Goal: Task Accomplishment & Management: Use online tool/utility

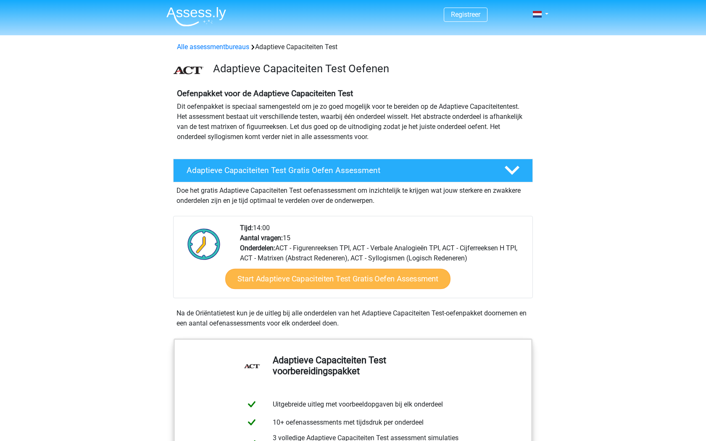
click at [332, 278] on link "Start Adaptieve Capaciteiten Test Gratis Oefen Assessment" at bounding box center [337, 279] width 225 height 20
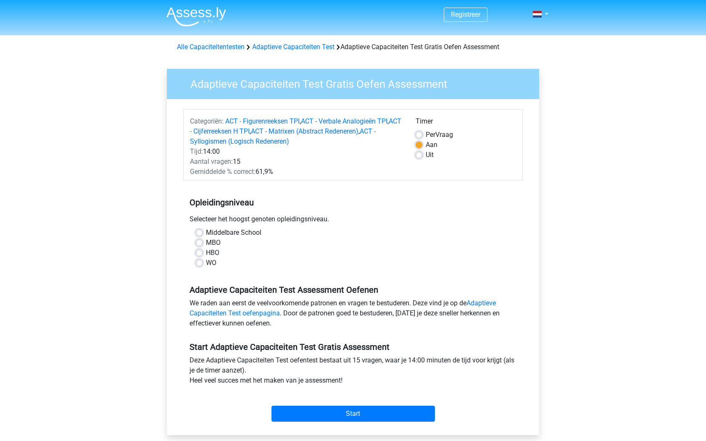
click at [206, 264] on label "WO" at bounding box center [211, 263] width 11 height 10
click at [199, 264] on input "WO" at bounding box center [199, 262] width 7 height 8
radio input "true"
click at [426, 134] on label "Per Vraag" at bounding box center [439, 135] width 27 height 10
click at [421, 134] on input "Per Vraag" at bounding box center [419, 134] width 7 height 8
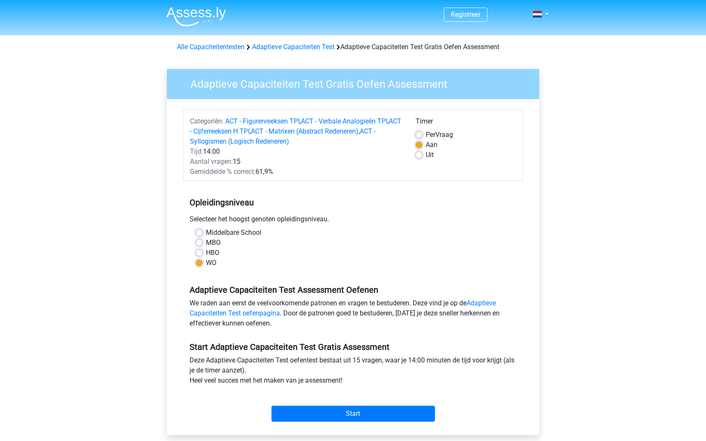
radio input "true"
click at [372, 426] on div "Categoriën: ACT - Figurenreeksen TPI , ACT - Verbale Analogieën TPI , ACT - Cij…" at bounding box center [353, 267] width 360 height 336
click at [372, 419] on input "Start" at bounding box center [352, 414] width 163 height 16
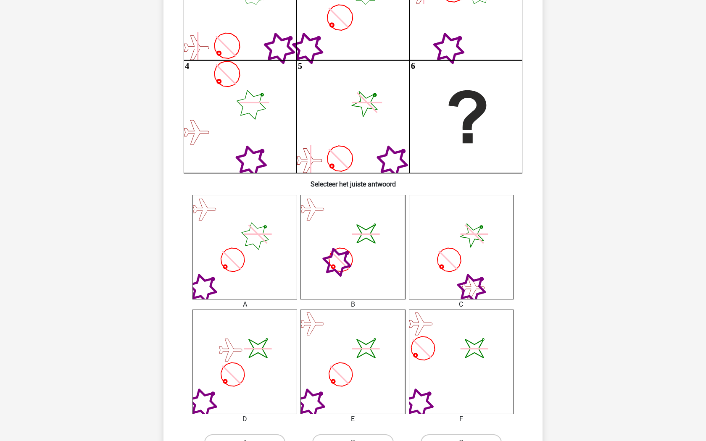
scroll to position [279, 0]
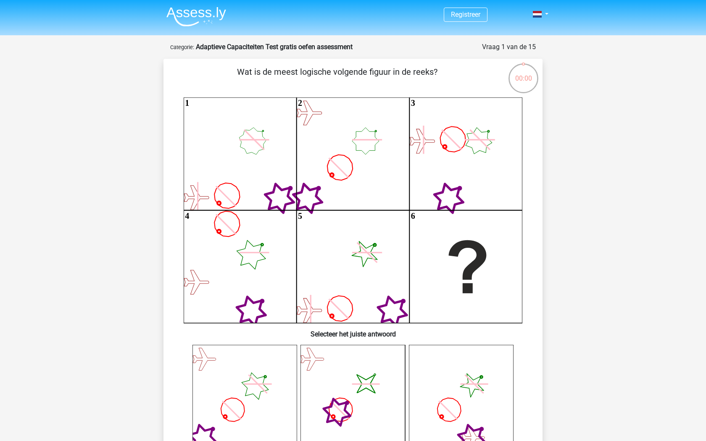
scroll to position [279, 0]
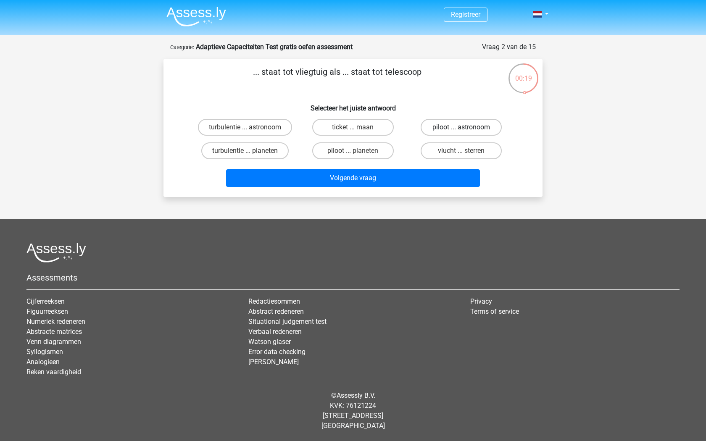
click at [467, 127] on label "piloot ... astronoom" at bounding box center [461, 127] width 81 height 17
click at [467, 127] on input "piloot ... astronoom" at bounding box center [463, 129] width 5 height 5
radio input "true"
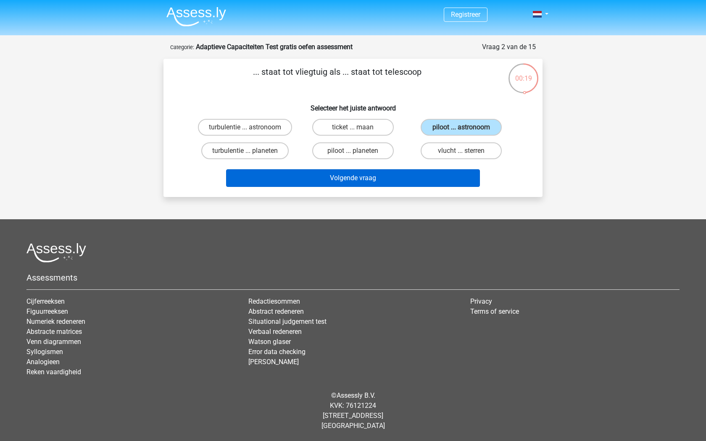
click at [382, 177] on button "Volgende vraag" at bounding box center [353, 178] width 254 height 18
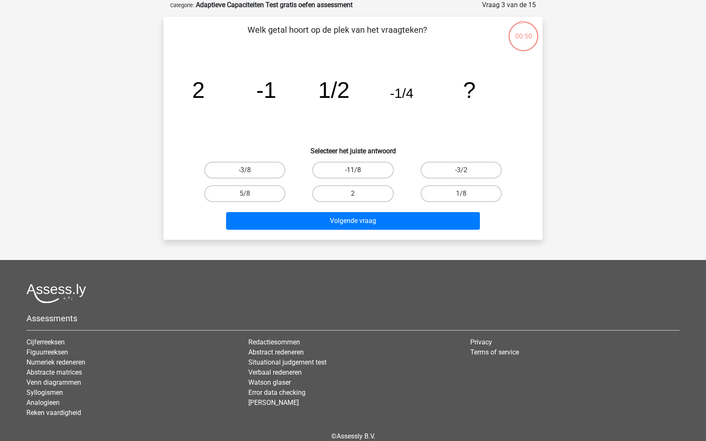
scroll to position [31, 0]
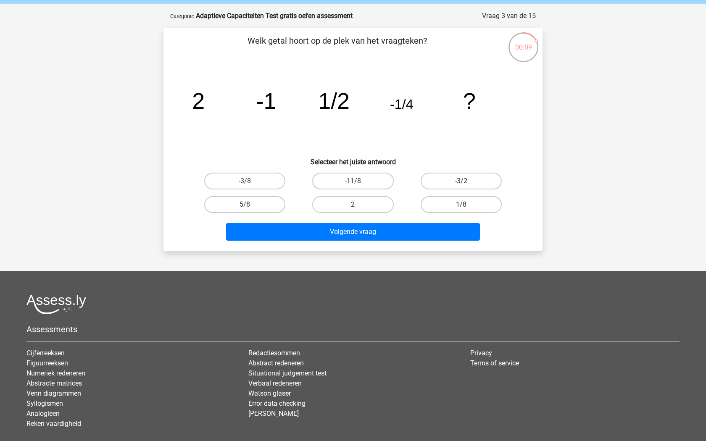
click at [451, 183] on label "-3/2" at bounding box center [461, 181] width 81 height 17
click at [461, 183] on input "-3/2" at bounding box center [463, 183] width 5 height 5
radio input "true"
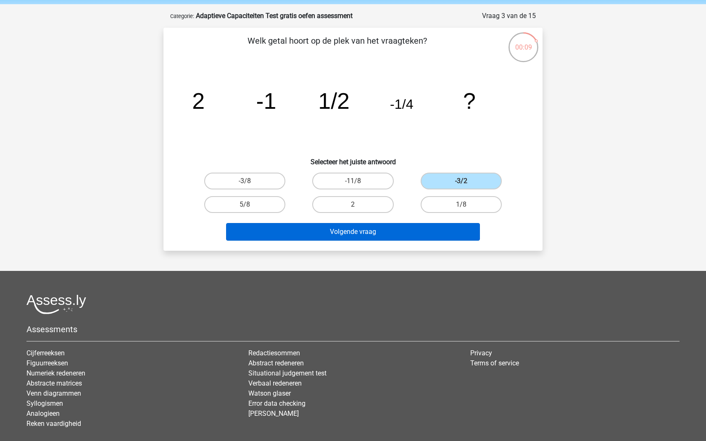
click at [403, 228] on button "Volgende vraag" at bounding box center [353, 232] width 254 height 18
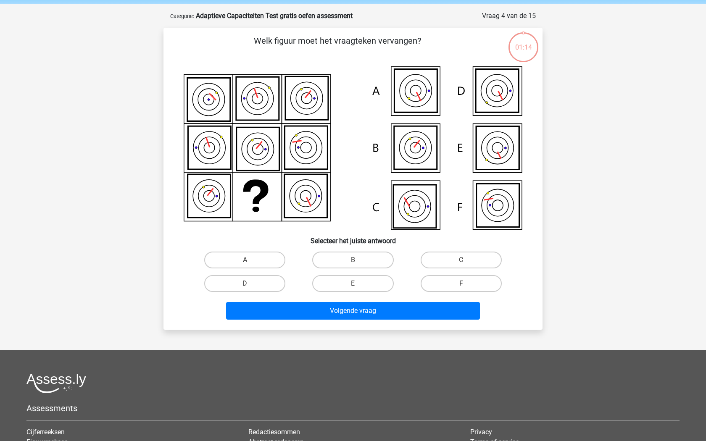
scroll to position [42, 0]
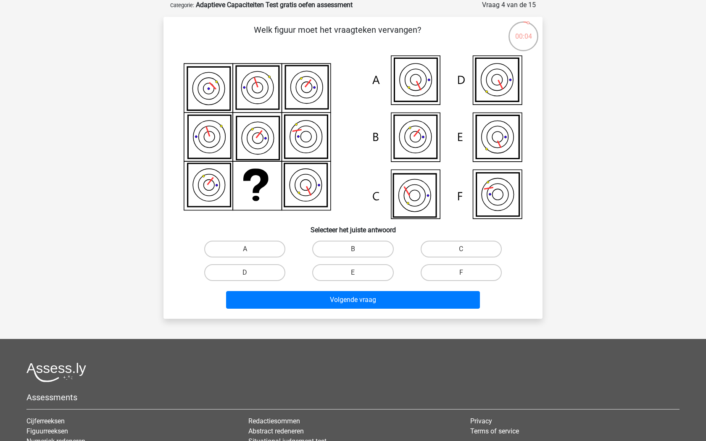
click at [496, 198] on icon at bounding box center [498, 194] width 43 height 43
click at [470, 271] on label "F" at bounding box center [461, 272] width 81 height 17
click at [467, 273] on input "F" at bounding box center [463, 275] width 5 height 5
radio input "true"
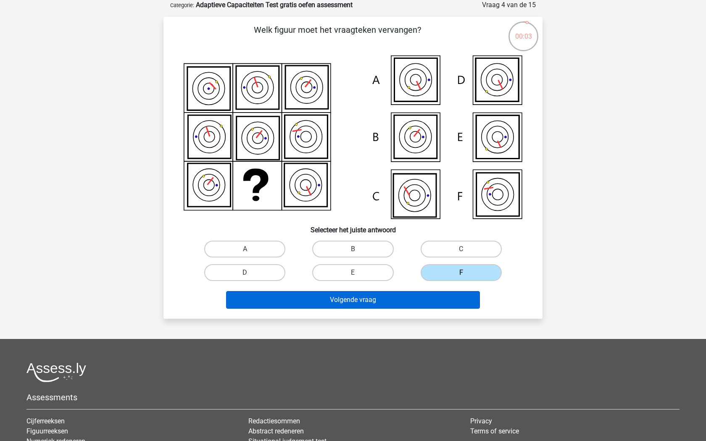
click at [432, 303] on button "Volgende vraag" at bounding box center [353, 300] width 254 height 18
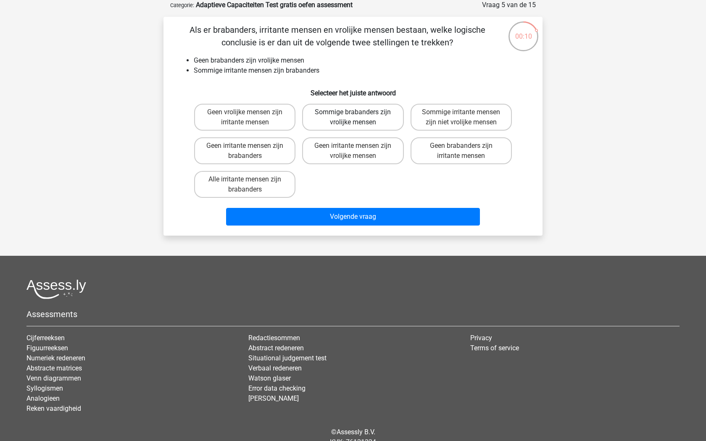
click at [360, 125] on label "Sommige brabanders zijn vrolijke mensen" at bounding box center [352, 117] width 101 height 27
click at [358, 118] on input "Sommige brabanders zijn vrolijke mensen" at bounding box center [355, 114] width 5 height 5
radio input "true"
click at [367, 146] on label "Geen irritante mensen zijn vrolijke mensen" at bounding box center [352, 150] width 101 height 27
click at [358, 146] on input "Geen irritante mensen zijn vrolijke mensen" at bounding box center [355, 148] width 5 height 5
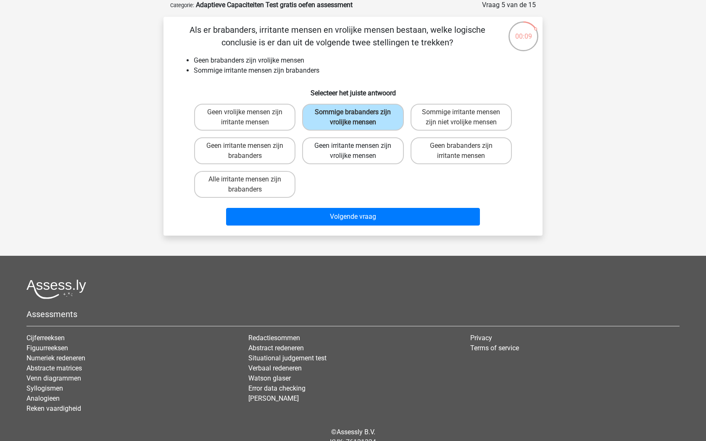
radio input "true"
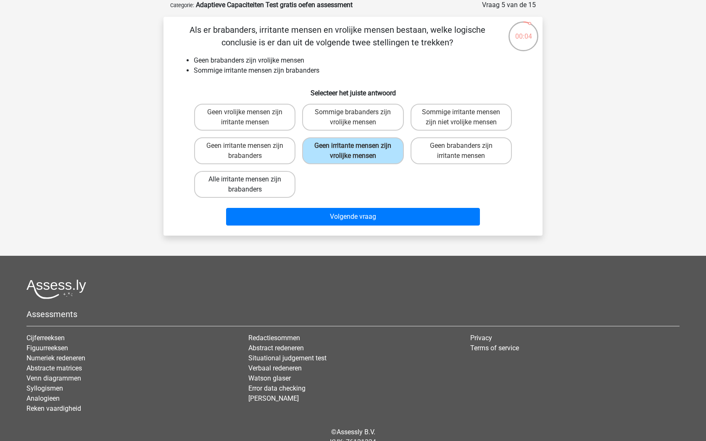
click at [258, 185] on label "Alle irritante mensen zijn brabanders" at bounding box center [244, 184] width 101 height 27
click at [250, 185] on input "Alle irritante mensen zijn brabanders" at bounding box center [247, 181] width 5 height 5
radio input "true"
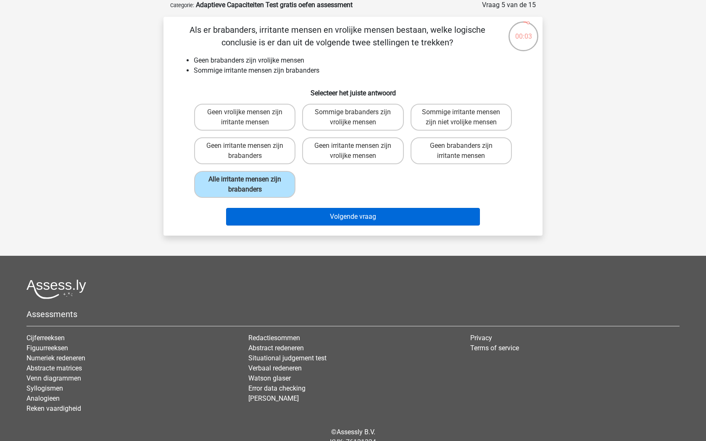
click at [343, 219] on button "Volgende vraag" at bounding box center [353, 217] width 254 height 18
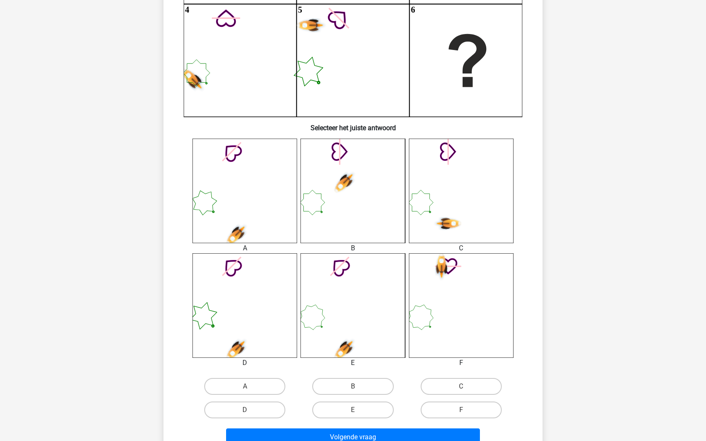
scroll to position [250, 0]
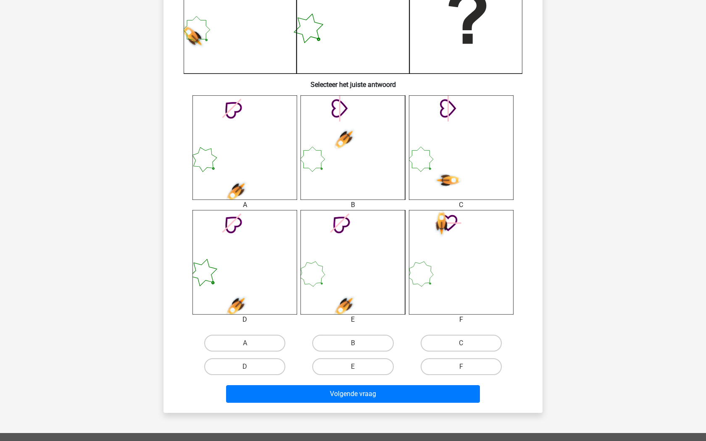
click at [348, 247] on icon at bounding box center [352, 262] width 105 height 105
click at [356, 363] on label "E" at bounding box center [352, 366] width 81 height 17
click at [356, 367] on input "E" at bounding box center [355, 369] width 5 height 5
radio input "true"
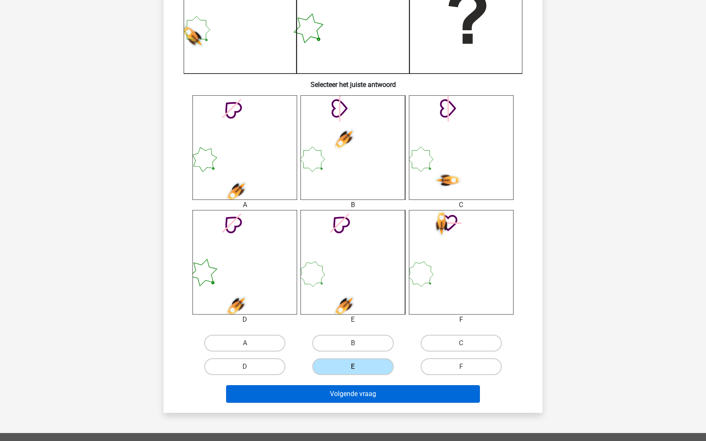
click at [361, 390] on button "Volgende vraag" at bounding box center [353, 394] width 254 height 18
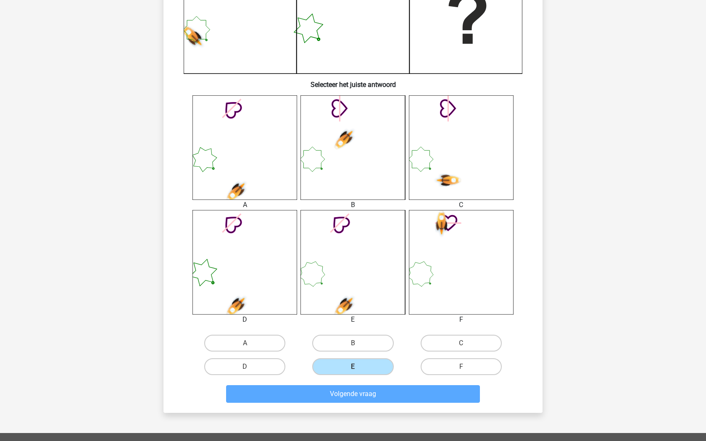
scroll to position [0, 0]
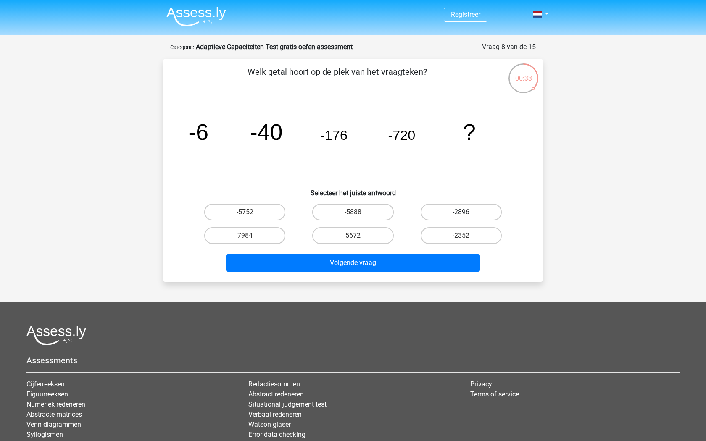
click at [453, 210] on label "-2896" at bounding box center [461, 212] width 81 height 17
click at [461, 212] on input "-2896" at bounding box center [463, 214] width 5 height 5
radio input "true"
click at [437, 253] on div "Volgende vraag" at bounding box center [353, 262] width 352 height 28
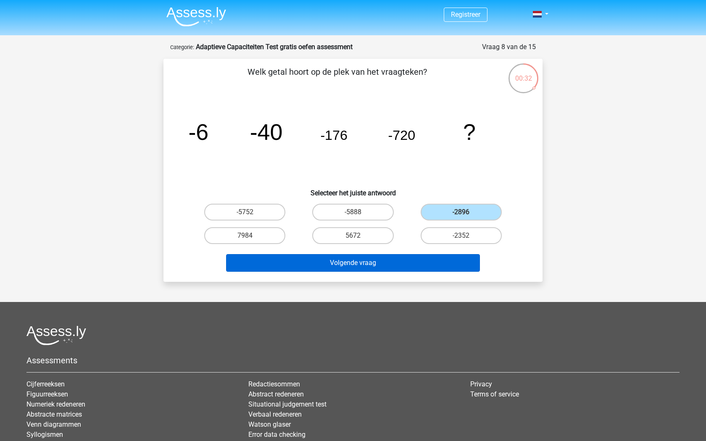
click at [433, 260] on button "Volgende vraag" at bounding box center [353, 263] width 254 height 18
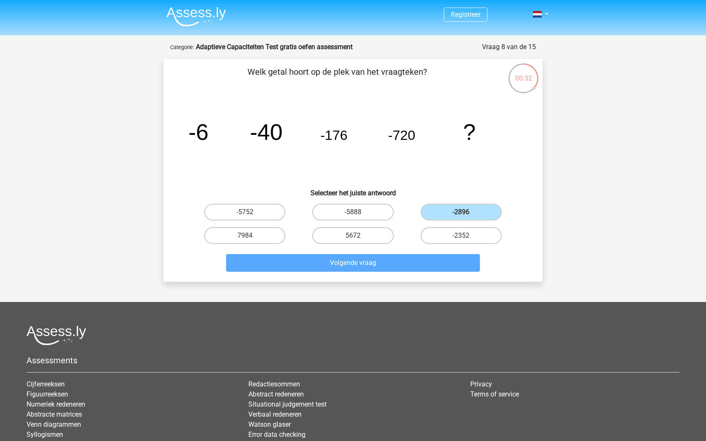
scroll to position [42, 0]
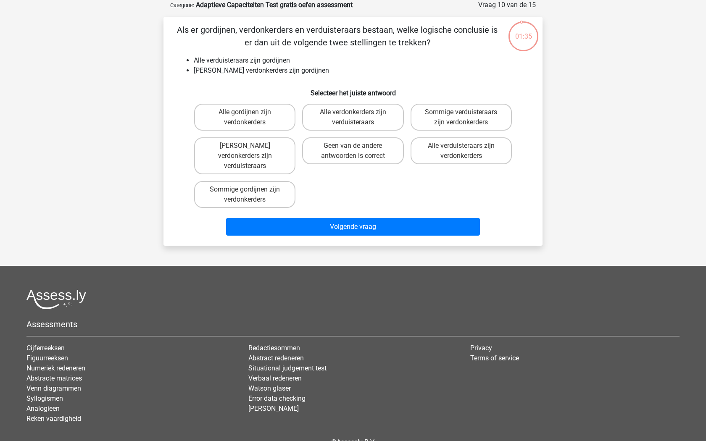
scroll to position [32, 0]
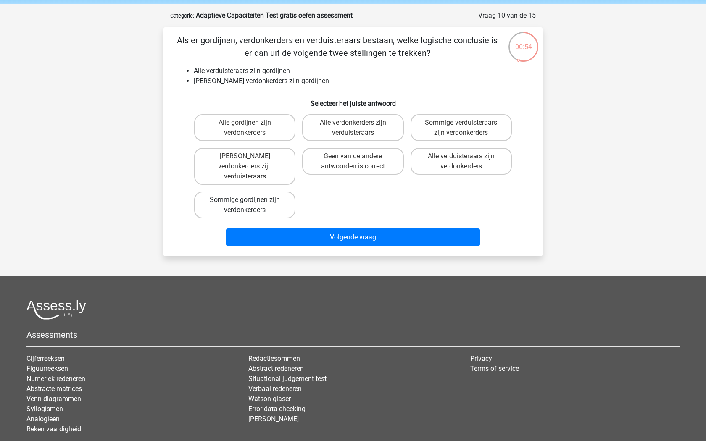
click at [249, 192] on label "Sommige gordijnen zijn verdonkerders" at bounding box center [244, 205] width 101 height 27
click at [249, 200] on input "Sommige gordijnen zijn verdonkerders" at bounding box center [247, 202] width 5 height 5
radio input "true"
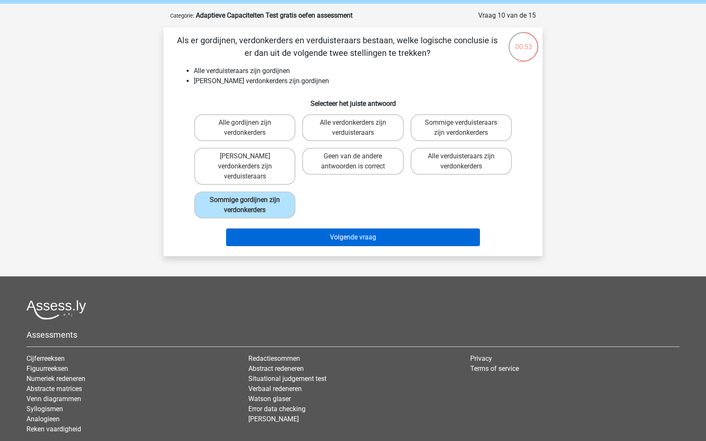
click at [335, 229] on button "Volgende vraag" at bounding box center [353, 238] width 254 height 18
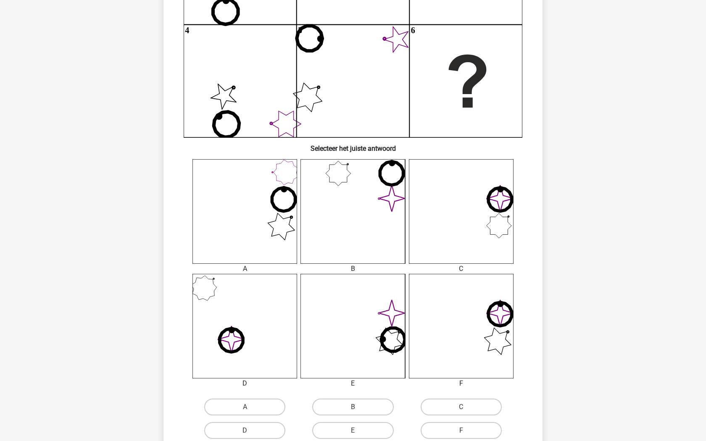
scroll to position [58, 0]
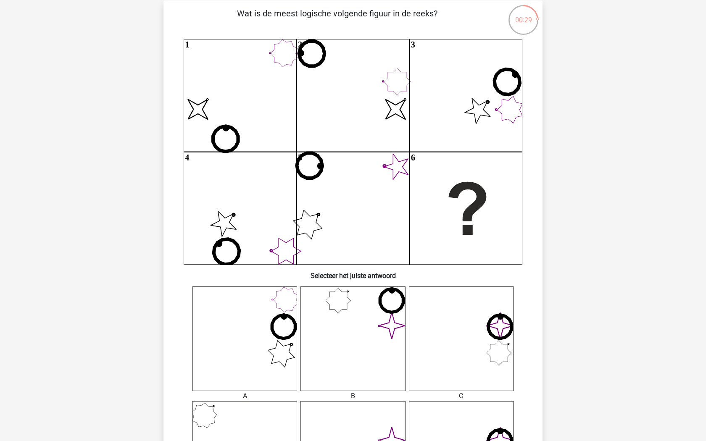
click at [262, 322] on icon at bounding box center [244, 339] width 105 height 105
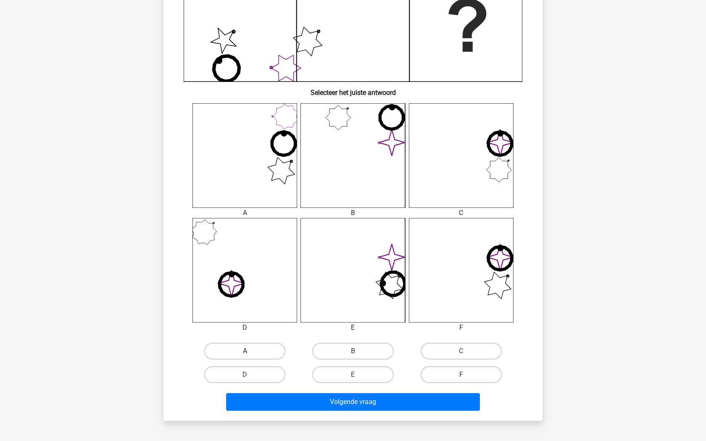
click at [229, 357] on label "A" at bounding box center [244, 351] width 81 height 17
click at [245, 357] on input "A" at bounding box center [247, 353] width 5 height 5
radio input "true"
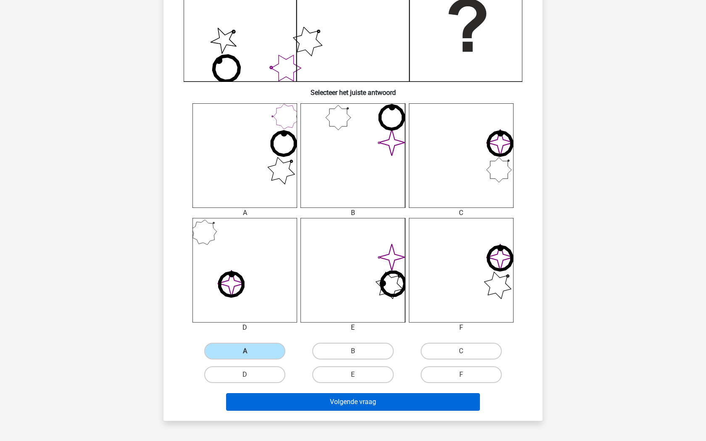
click at [335, 407] on button "Volgende vraag" at bounding box center [353, 402] width 254 height 18
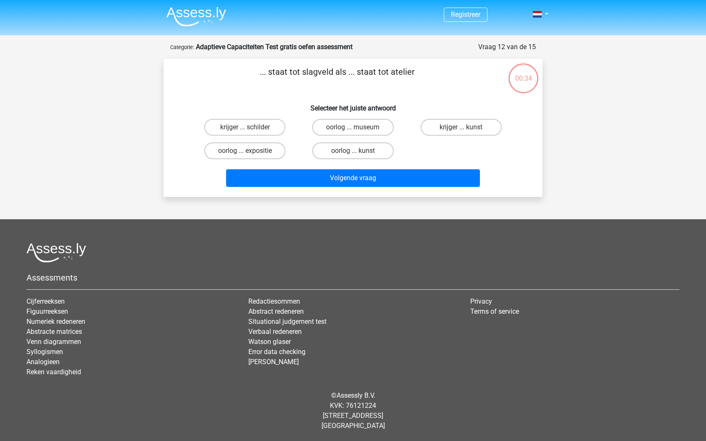
scroll to position [0, 0]
click at [268, 153] on label "oorlog ... expositie" at bounding box center [244, 150] width 81 height 17
click at [250, 153] on input "oorlog ... expositie" at bounding box center [247, 153] width 5 height 5
radio input "true"
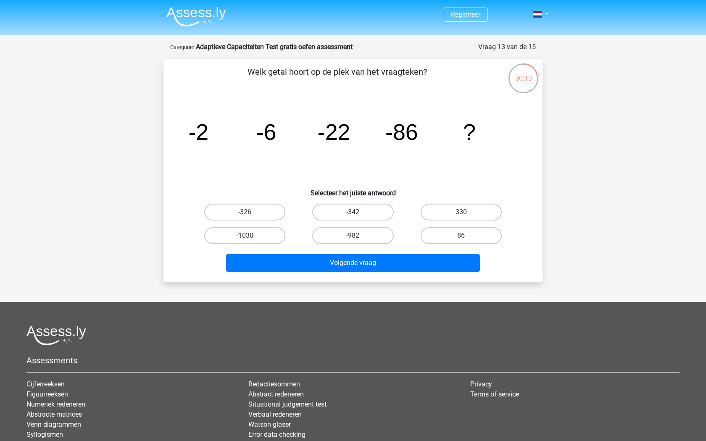
click at [357, 207] on label "-342" at bounding box center [352, 212] width 81 height 17
click at [357, 212] on input "-342" at bounding box center [355, 214] width 5 height 5
radio input "true"
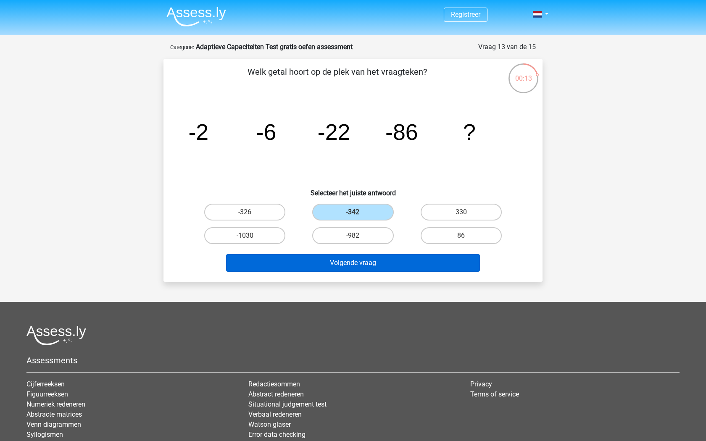
click at [369, 261] on button "Volgende vraag" at bounding box center [353, 263] width 254 height 18
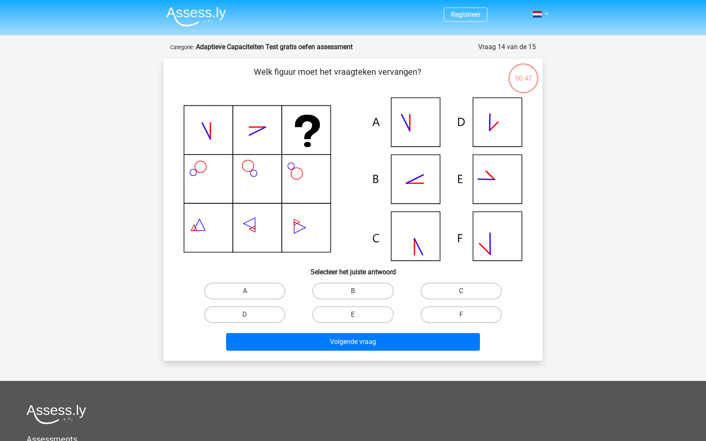
scroll to position [42, 0]
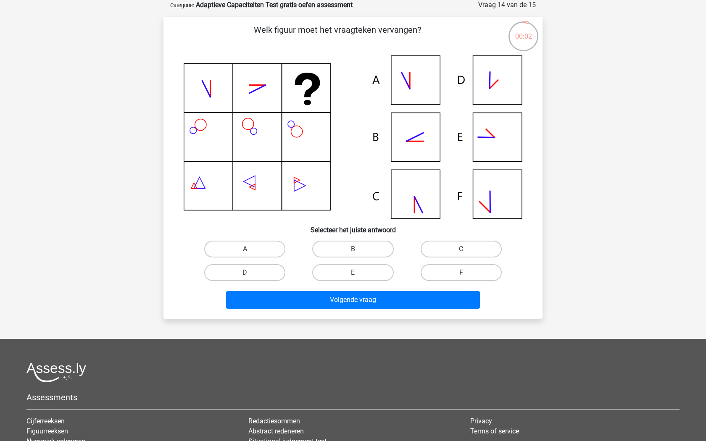
click at [488, 127] on icon at bounding box center [353, 136] width 339 height 163
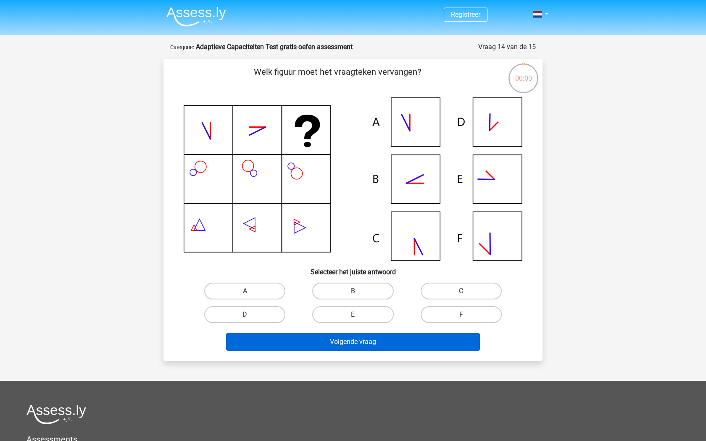
scroll to position [42, 0]
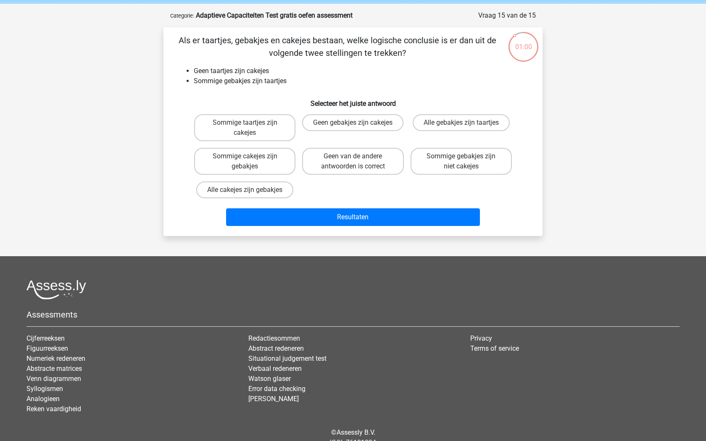
scroll to position [21, 0]
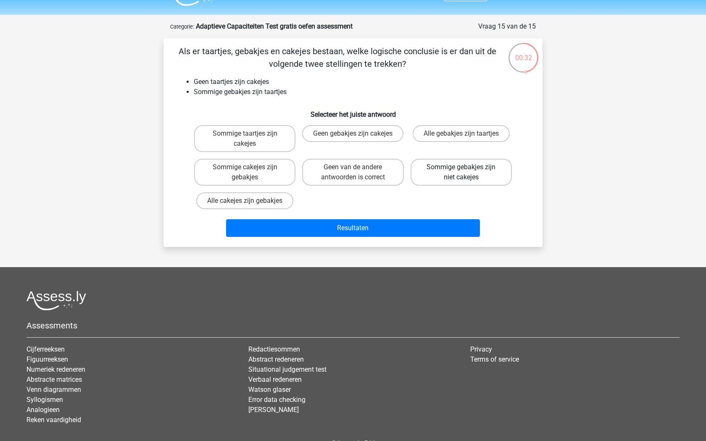
click at [464, 174] on label "Sommige gebakjes zijn niet cakejes" at bounding box center [461, 172] width 101 height 27
click at [464, 173] on input "Sommige gebakjes zijn niet cakejes" at bounding box center [463, 169] width 5 height 5
radio input "true"
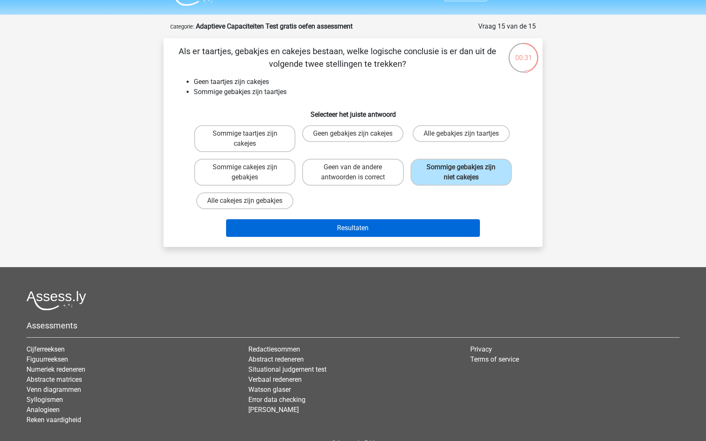
click at [384, 235] on button "Resultaten" at bounding box center [353, 228] width 254 height 18
